Goal: Transaction & Acquisition: Purchase product/service

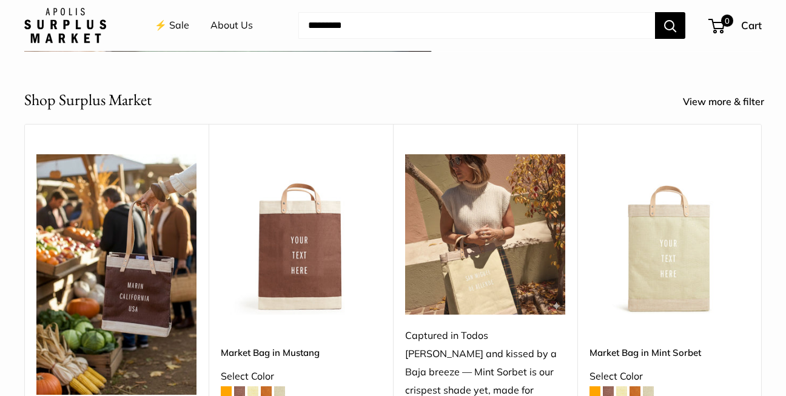
scroll to position [418, 0]
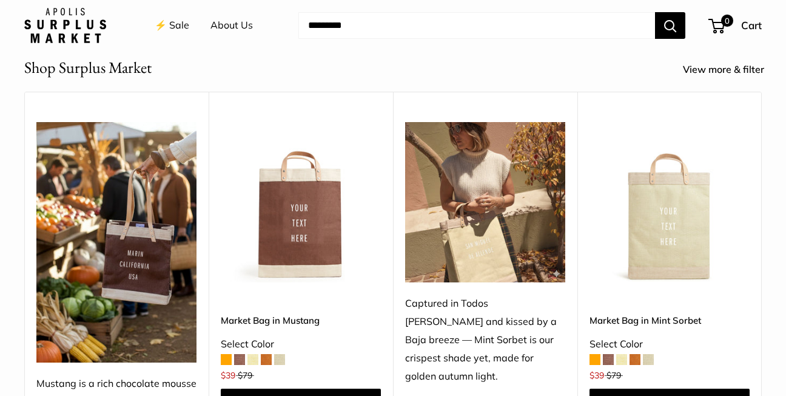
click at [781, 65] on div "Shop Surplus Market View more & filter" at bounding box center [393, 68] width 786 height 24
click at [781, 66] on div "Shop Surplus Market View more & filter" at bounding box center [393, 68] width 786 height 24
click at [781, 67] on div "Shop Surplus Market View more & filter" at bounding box center [393, 68] width 786 height 24
copy section "View more & filter Upgrade: Next Day Fulfillment"
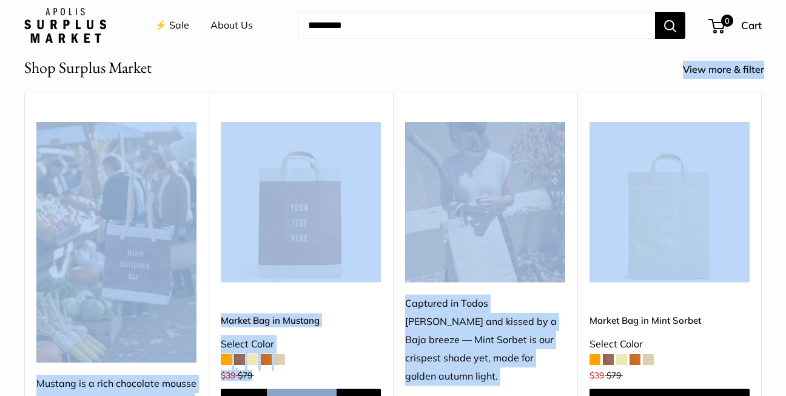
drag, startPoint x: 783, startPoint y: 76, endPoint x: 784, endPoint y: 83, distance: 7.5
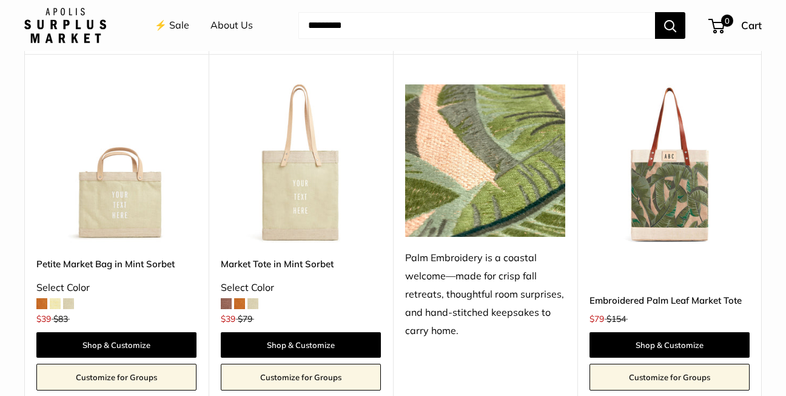
scroll to position [836, 0]
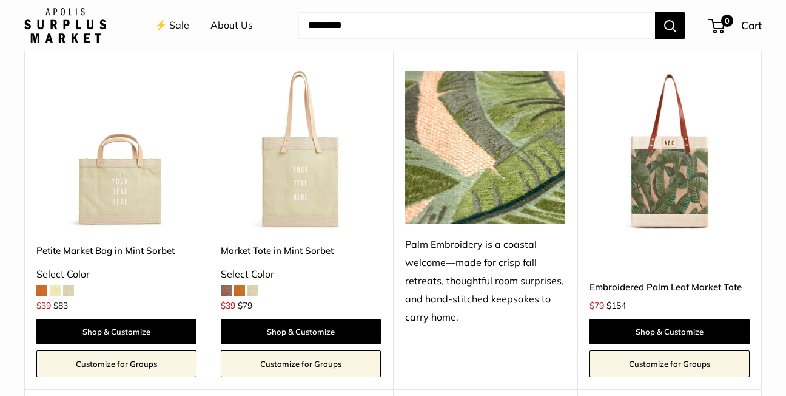
click at [115, 251] on link "Petite Market Bag in Mint Sorbet" at bounding box center [116, 250] width 160 height 14
